Goal: Task Accomplishment & Management: Manage account settings

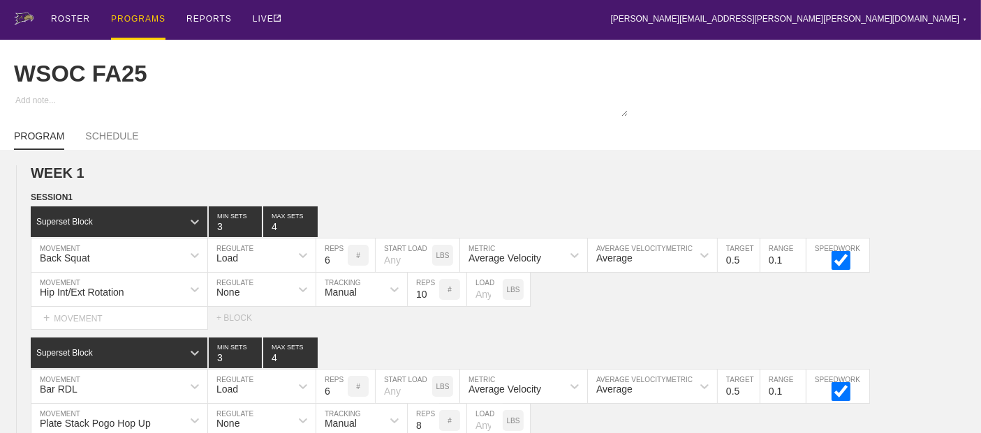
click at [129, 17] on div "PROGRAMS" at bounding box center [138, 20] width 54 height 40
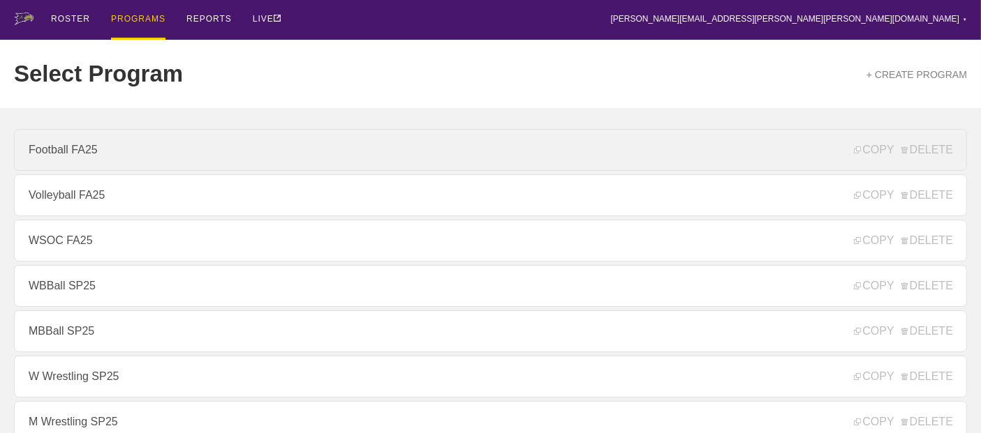
click at [59, 157] on link "Football FA25" at bounding box center [490, 150] width 953 height 42
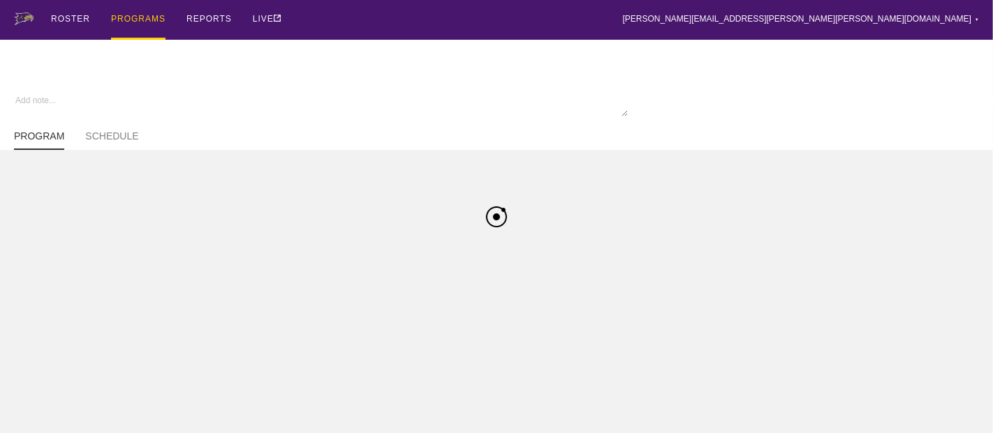
type textarea "x"
type input "Football FA25"
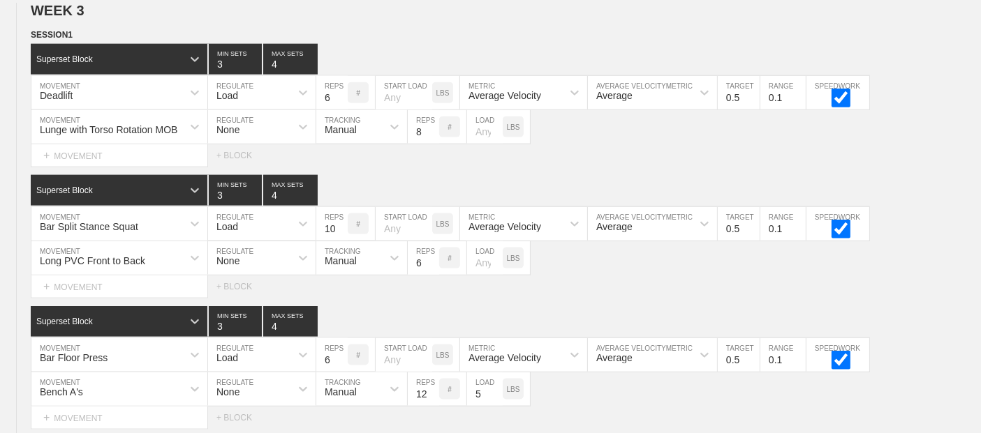
scroll to position [2320, 0]
